Goal: Find specific page/section: Locate a particular part of the current website

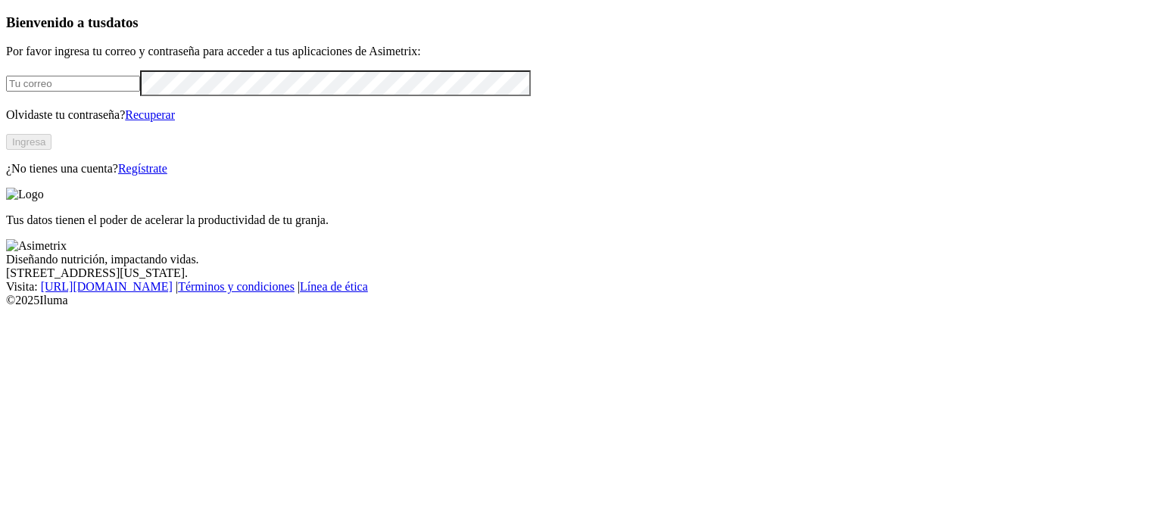
type input "[PERSON_NAME][EMAIL_ADDRESS][PERSON_NAME][DOMAIN_NAME]"
click at [52, 150] on button "Ingresa" at bounding box center [28, 142] width 45 height 16
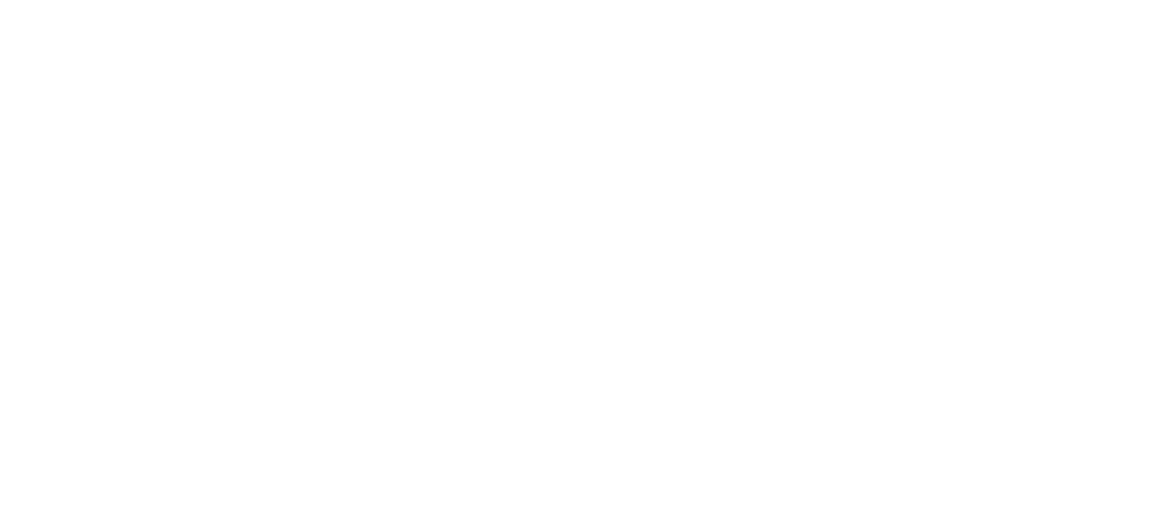
type input "CON"
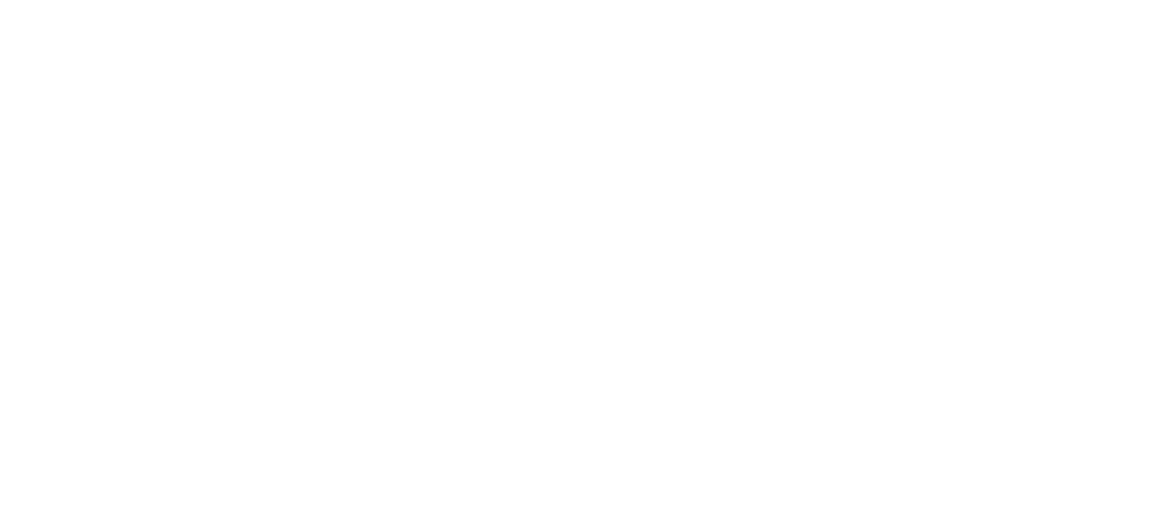
type input "P"
type input "PON"
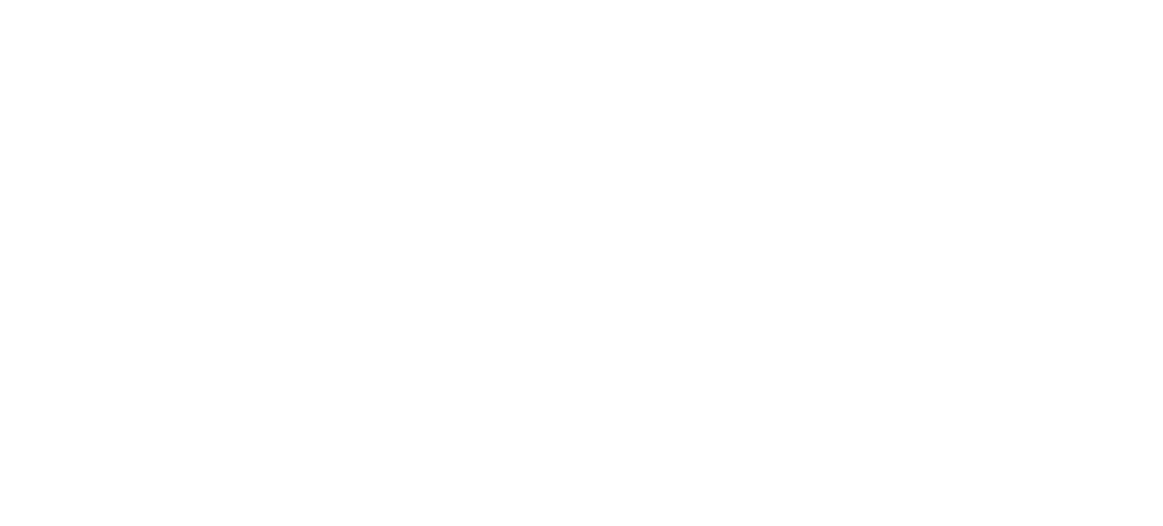
type input "PON"
